Goal: Check status: Check status

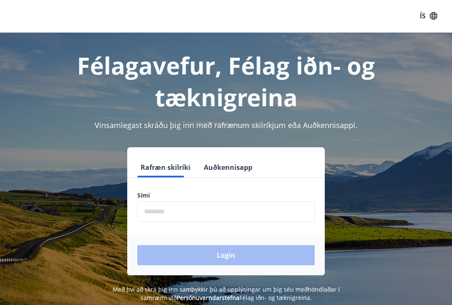
scroll to position [1, 0]
click at [149, 207] on input "phone" at bounding box center [225, 211] width 177 height 20
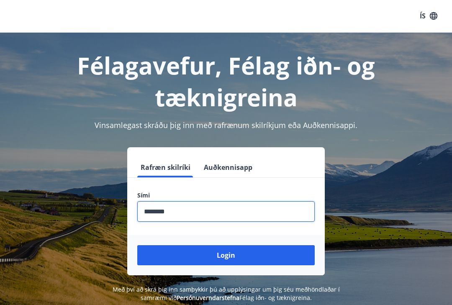
type input "********"
click at [182, 252] on button "Login" at bounding box center [225, 255] width 177 height 20
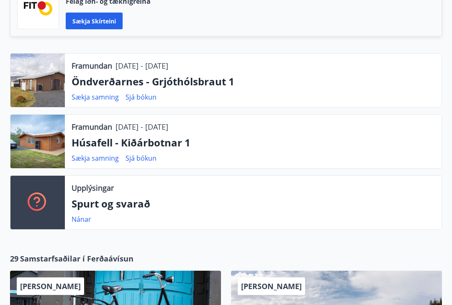
scroll to position [245, 0]
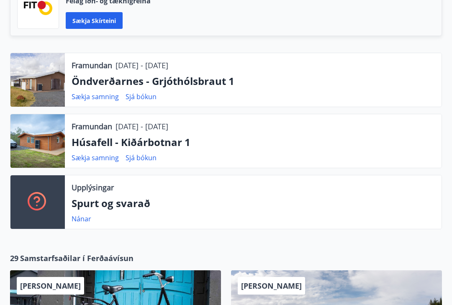
click at [112, 137] on p "Húsafell - Kiðárbotnar 1" at bounding box center [253, 142] width 363 height 14
click at [87, 141] on p "Húsafell - Kiðárbotnar 1" at bounding box center [253, 142] width 363 height 14
click at [46, 143] on div at bounding box center [37, 142] width 54 height 54
click at [129, 139] on p "Húsafell - Kiðárbotnar 1" at bounding box center [253, 142] width 363 height 14
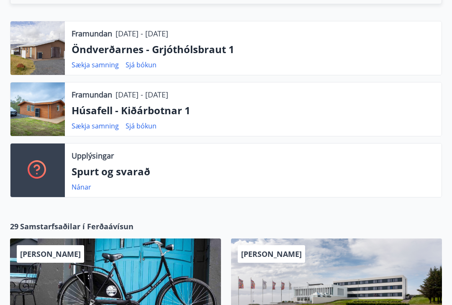
scroll to position [277, 0]
click at [140, 124] on link "Sjá bókun" at bounding box center [140, 125] width 31 height 9
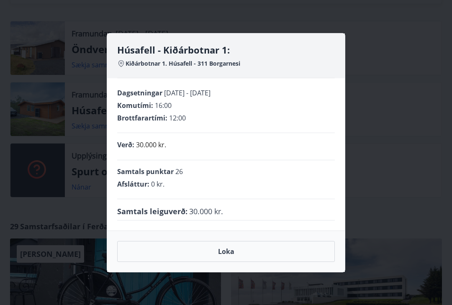
click at [210, 259] on button "Loka" at bounding box center [225, 251] width 217 height 21
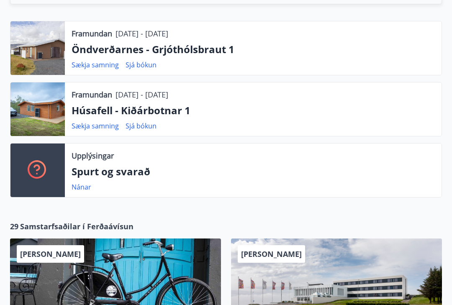
click at [90, 113] on p "Húsafell - Kiðárbotnar 1" at bounding box center [253, 110] width 363 height 14
click at [91, 112] on p "Húsafell - Kiðárbotnar 1" at bounding box center [253, 110] width 363 height 14
click at [48, 111] on div at bounding box center [37, 109] width 54 height 54
click at [37, 107] on div at bounding box center [37, 109] width 54 height 54
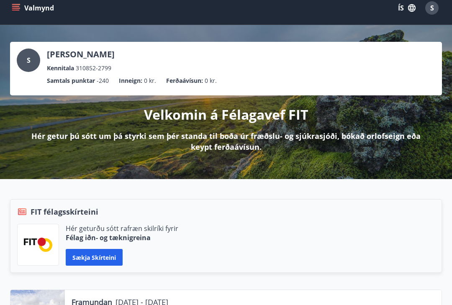
scroll to position [0, 0]
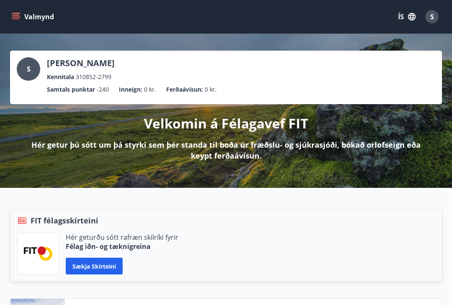
click at [23, 20] on button "Valmynd" at bounding box center [33, 16] width 47 height 15
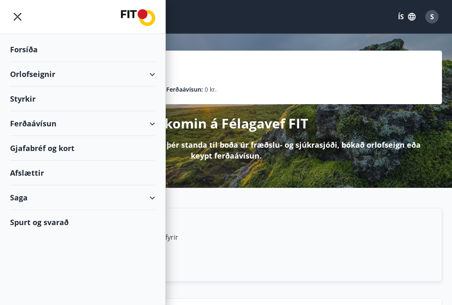
click at [62, 74] on div "Orlofseignir" at bounding box center [82, 74] width 145 height 25
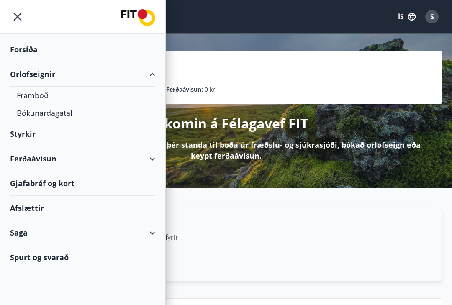
click at [32, 70] on div "Orlofseignir" at bounding box center [82, 74] width 145 height 25
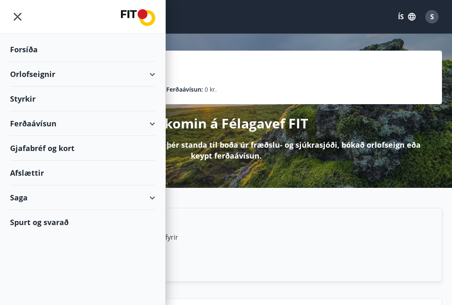
click at [41, 74] on div "Orlofseignir" at bounding box center [82, 74] width 145 height 25
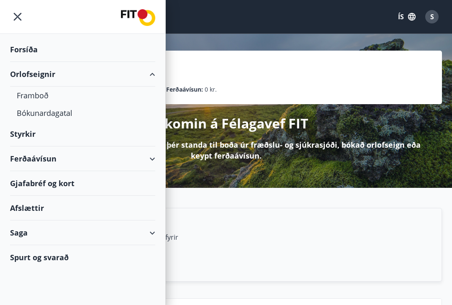
click at [36, 112] on div "Bókunardagatal" at bounding box center [83, 113] width 132 height 18
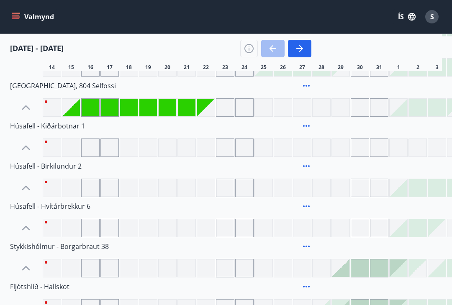
scroll to position [1040, 0]
click at [31, 128] on span "Húsafell - Kiðárbotnar 1" at bounding box center [47, 126] width 75 height 9
click at [23, 123] on span "Húsafell - Kiðárbotnar 1" at bounding box center [47, 126] width 75 height 9
